Goal: Register for event/course

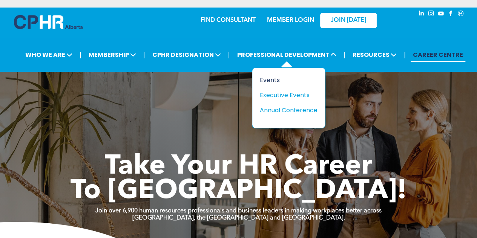
click at [287, 75] on div "Events" at bounding box center [286, 79] width 52 height 9
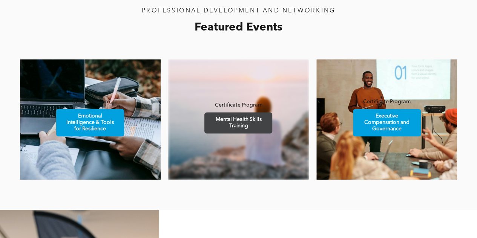
scroll to position [448, 0]
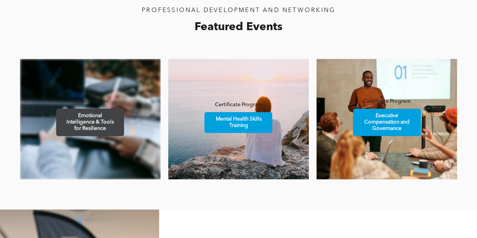
click at [94, 118] on span "Emotional Intelligence & Tools for Resilience" at bounding box center [90, 122] width 66 height 27
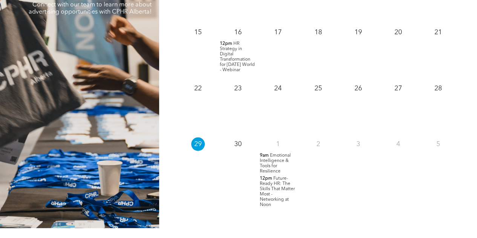
scroll to position [811, 0]
click at [277, 158] on p "9am Emotional Intelligence & Tools for Resilience" at bounding box center [278, 163] width 36 height 21
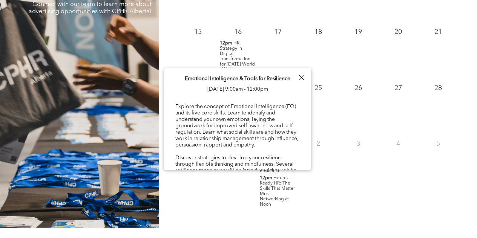
scroll to position [223, 0]
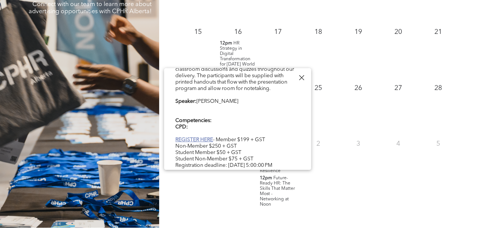
click at [207, 142] on link "REGISTER HERE" at bounding box center [194, 139] width 38 height 5
click at [318, 189] on div "2" at bounding box center [318, 171] width 40 height 75
click at [283, 182] on span "Future-Ready HR: The Skills That Matter Most - Networking at Noon" at bounding box center [277, 191] width 35 height 31
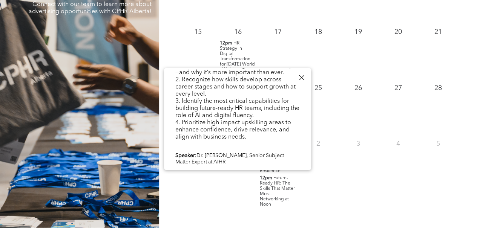
scroll to position [302, 0]
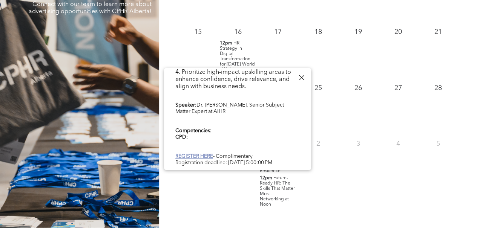
click at [203, 154] on link "REGISTER HERE" at bounding box center [194, 156] width 38 height 5
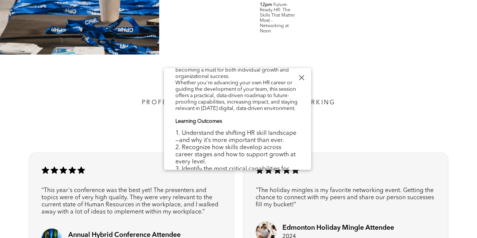
scroll to position [984, 0]
click at [300, 80] on div at bounding box center [301, 78] width 10 height 10
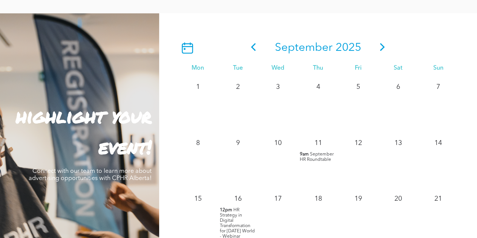
scroll to position [644, 0]
click at [379, 41] on span at bounding box center [381, 48] width 11 height 14
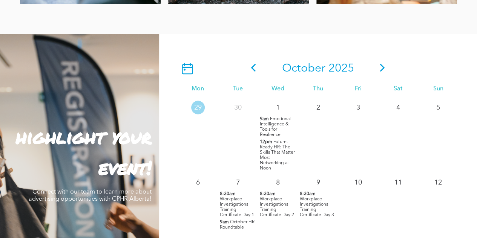
scroll to position [624, 0]
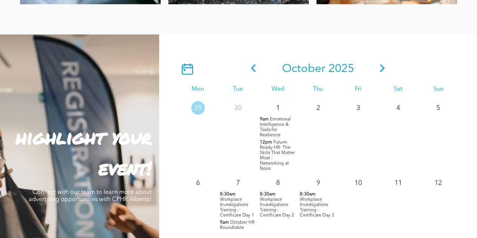
click at [381, 64] on icon at bounding box center [381, 68] width 11 height 8
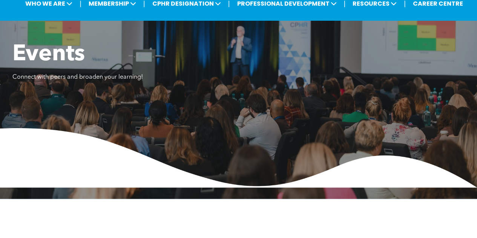
scroll to position [0, 0]
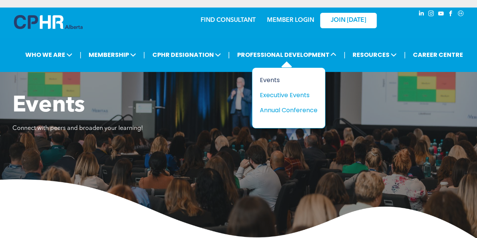
click at [274, 75] on div "Events" at bounding box center [286, 79] width 52 height 9
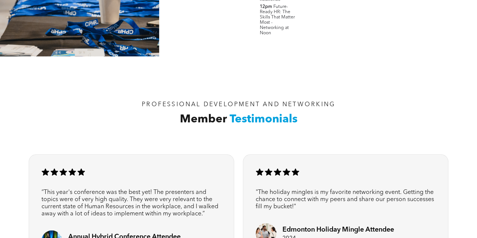
scroll to position [786, 0]
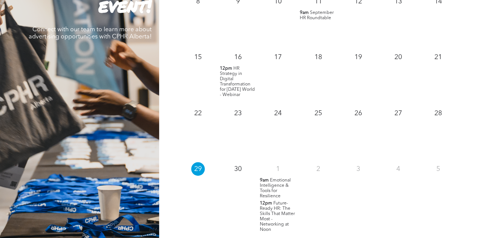
click at [240, 83] on span "HR Strategy in Digital Transformation for [DATE] World - Webinar" at bounding box center [237, 81] width 35 height 31
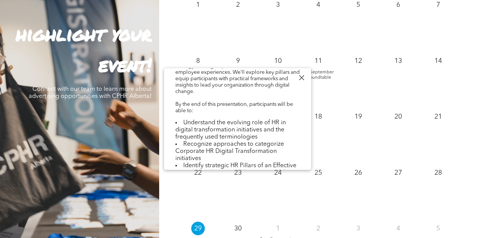
scroll to position [283, 0]
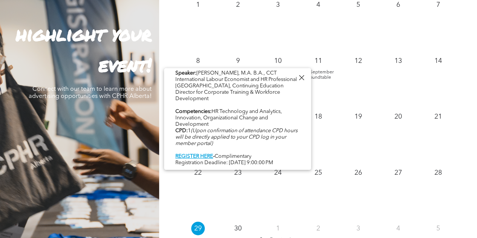
click at [288, 191] on div "24" at bounding box center [278, 191] width 40 height 56
click at [302, 77] on div at bounding box center [301, 78] width 10 height 10
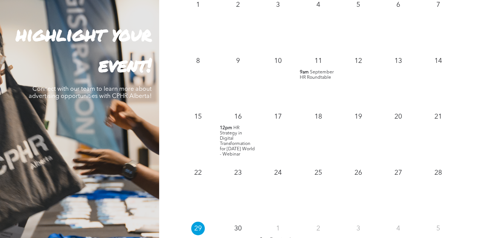
scroll to position [843, 0]
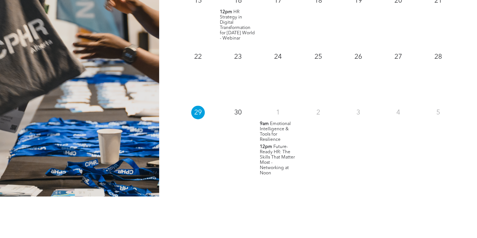
click at [267, 153] on span "Future-Ready HR: The Skills That Matter Most - Networking at Noon" at bounding box center [277, 160] width 35 height 31
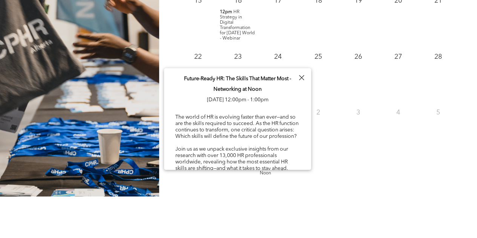
scroll to position [302, 0]
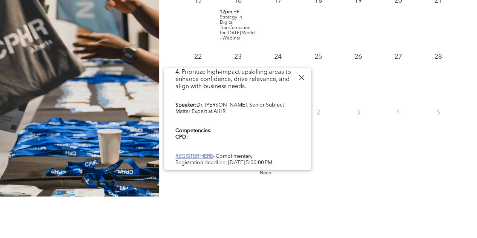
click at [194, 154] on link "REGISTER HERE" at bounding box center [194, 156] width 38 height 5
click at [237, 177] on div "September 2025 Mon Tue Wed Thu Fri Sat Sun 1 2 3 4 5" at bounding box center [318, 5] width 318 height 381
click at [304, 74] on div at bounding box center [301, 78] width 10 height 10
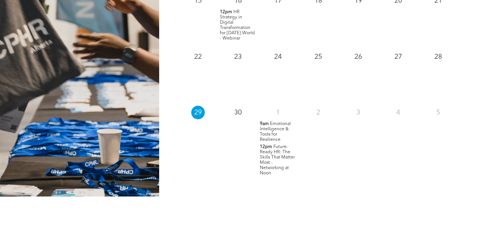
click at [277, 122] on span "Emotional Intelligence & Tools for Resilience" at bounding box center [275, 132] width 31 height 20
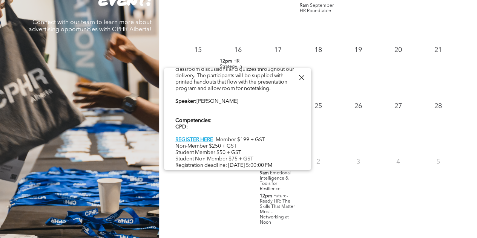
scroll to position [239, 0]
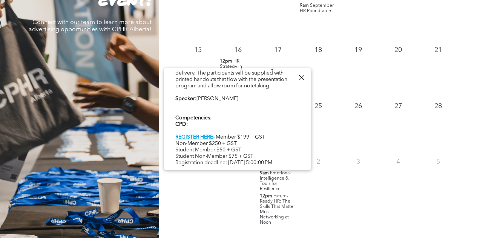
click at [270, 209] on span "Future-Ready HR: The Skills That Matter Most - Networking at Noon" at bounding box center [277, 209] width 35 height 31
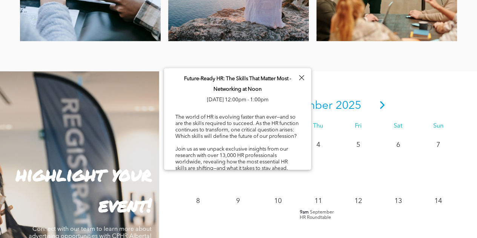
scroll to position [586, 0]
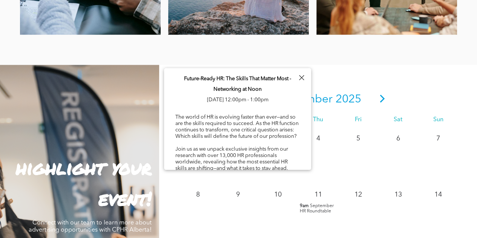
scroll to position [595, 0]
